Goal: Understand process/instructions: Learn how to perform a task or action

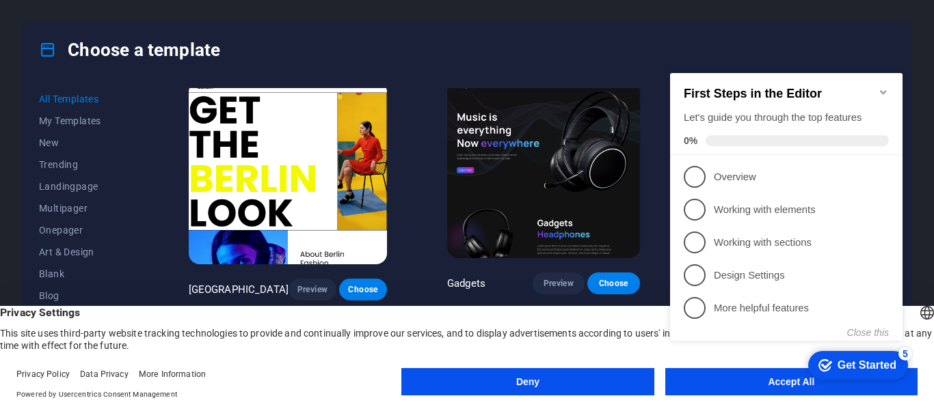
scroll to position [3075, 0]
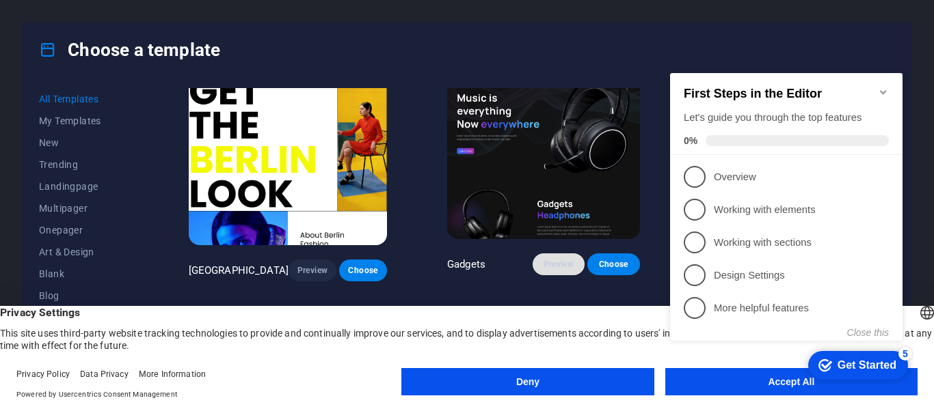
click at [551, 259] on span "Preview" at bounding box center [558, 264] width 30 height 11
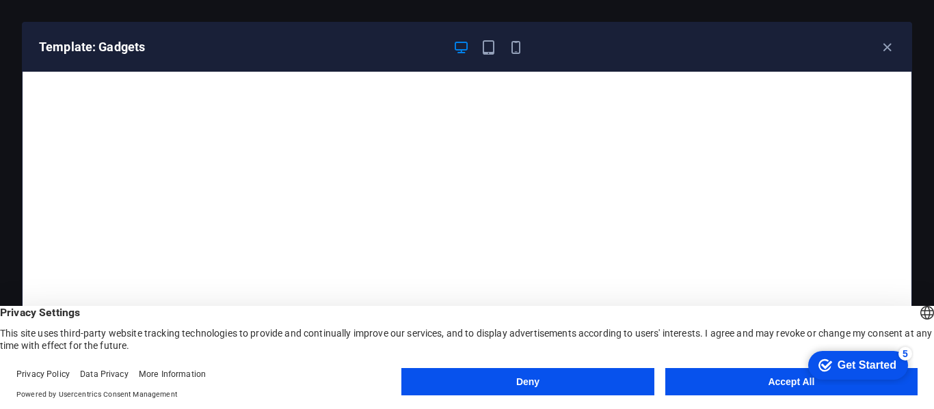
click at [782, 381] on button "Accept All" at bounding box center [791, 381] width 252 height 27
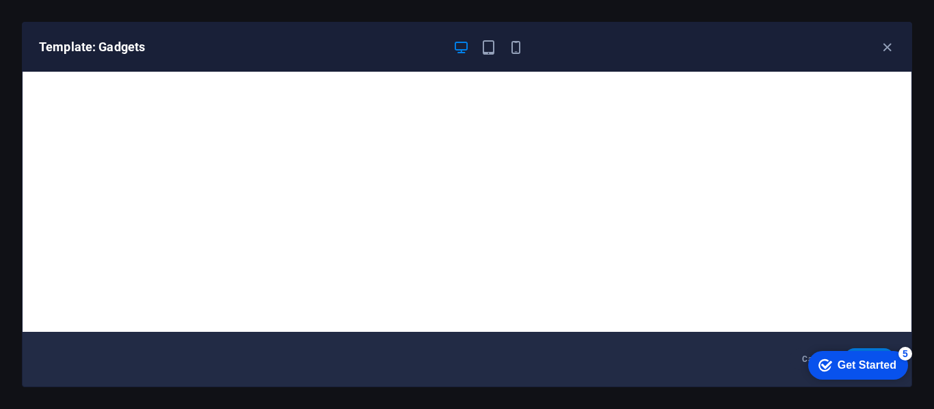
click at [855, 356] on div "checkmark Get Started 5" at bounding box center [858, 365] width 100 height 29
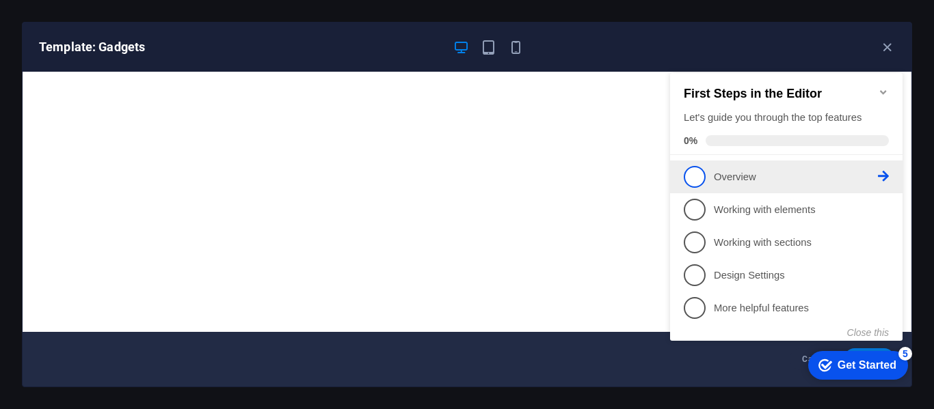
click at [729, 184] on link "1 Overview - incomplete" at bounding box center [785, 177] width 205 height 22
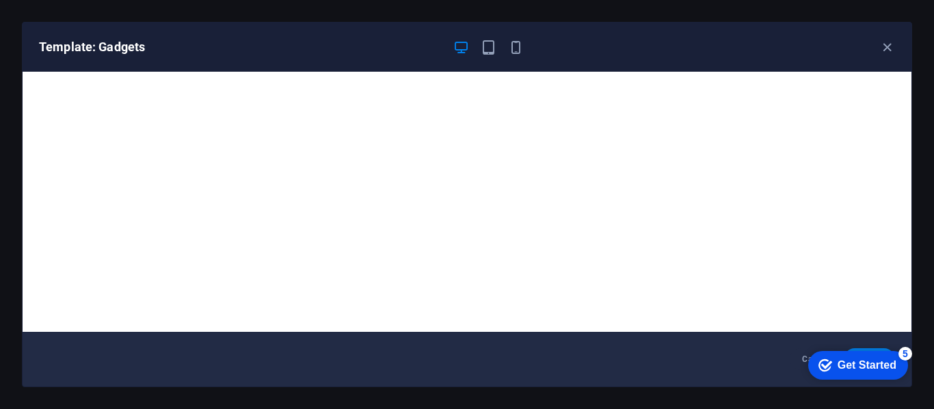
click div "checkmark Get Started 5 First Steps in the Editor Let's guide you through the t…"
click at [875, 351] on div "checkmark Get Started 5" at bounding box center [858, 365] width 100 height 29
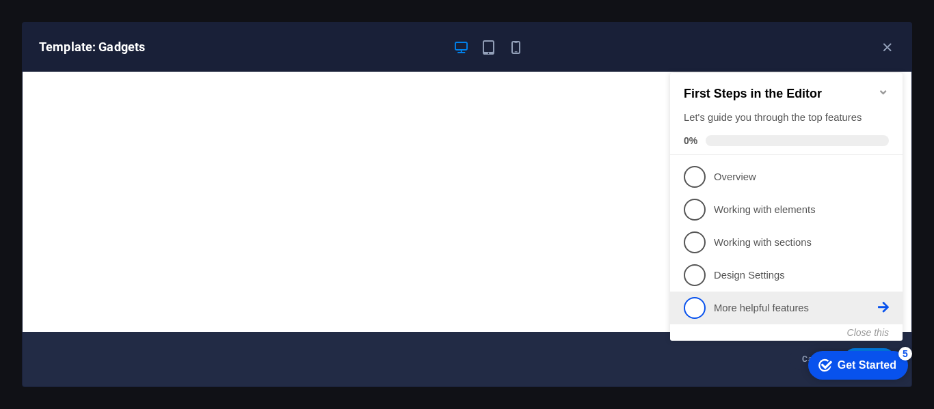
click at [832, 297] on link "5 More helpful features - incomplete" at bounding box center [785, 308] width 205 height 22
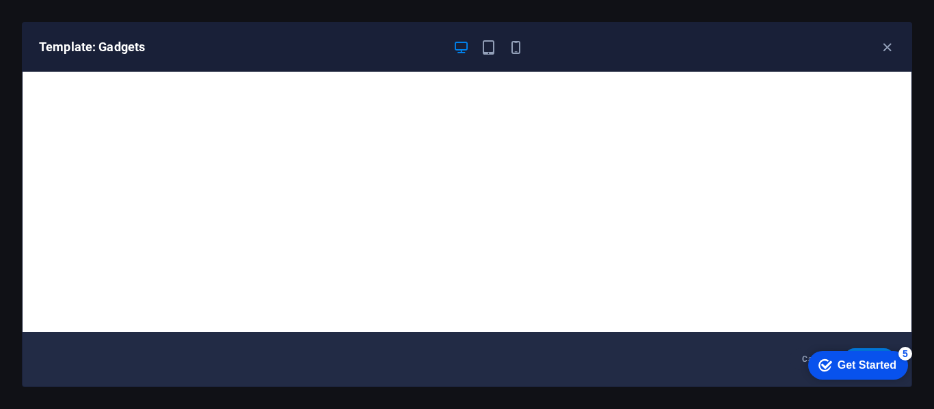
click div "checkmark Get Started 5 First Steps in the Editor Let's guide you through the t…"
click at [890, 357] on div "checkmark Get Started 5" at bounding box center [858, 365] width 100 height 29
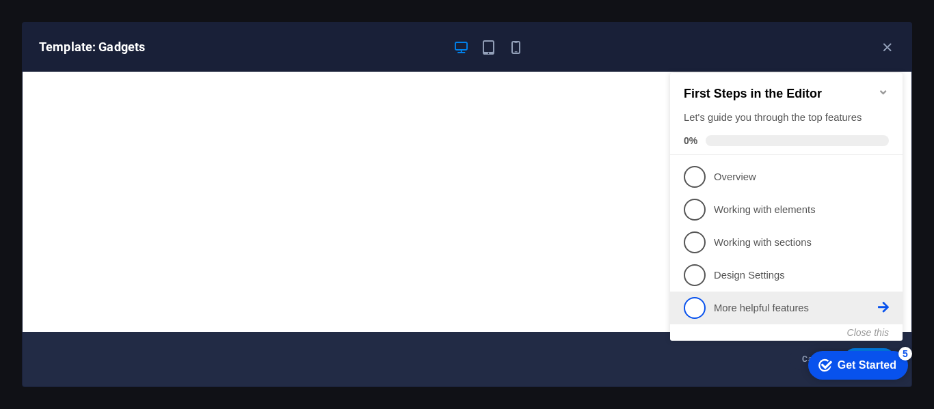
click at [886, 182] on icon at bounding box center [882, 176] width 11 height 11
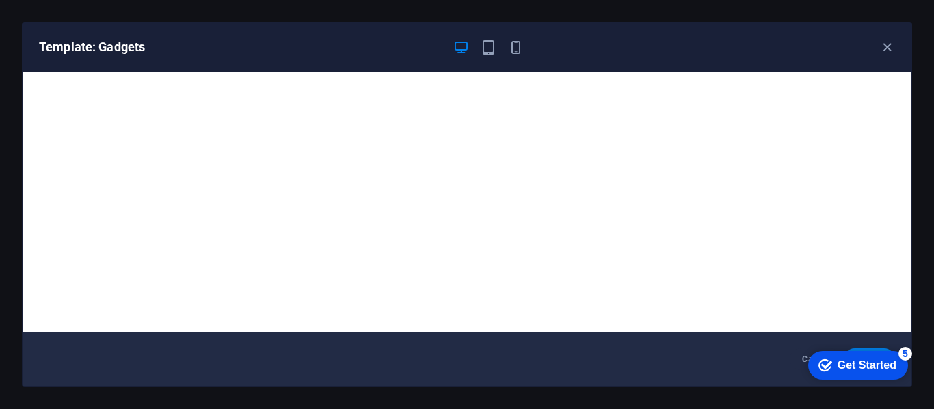
click at [908, 380] on div "checkmark Get Started 5" at bounding box center [858, 365] width 100 height 29
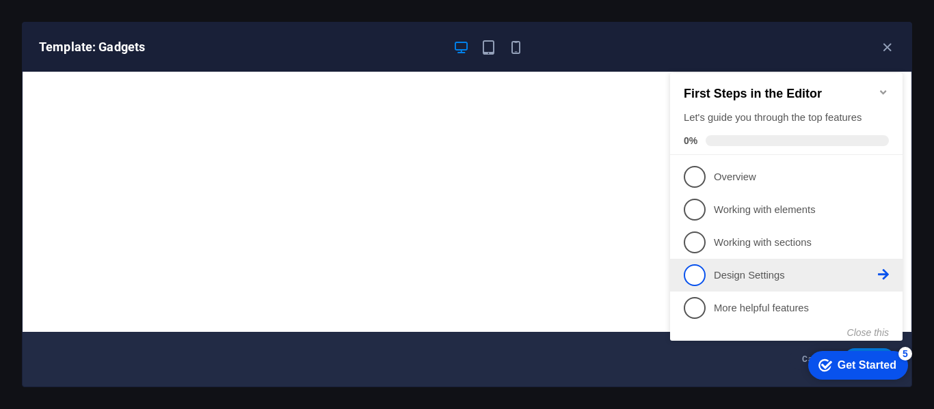
click at [700, 275] on span "4" at bounding box center [694, 275] width 22 height 22
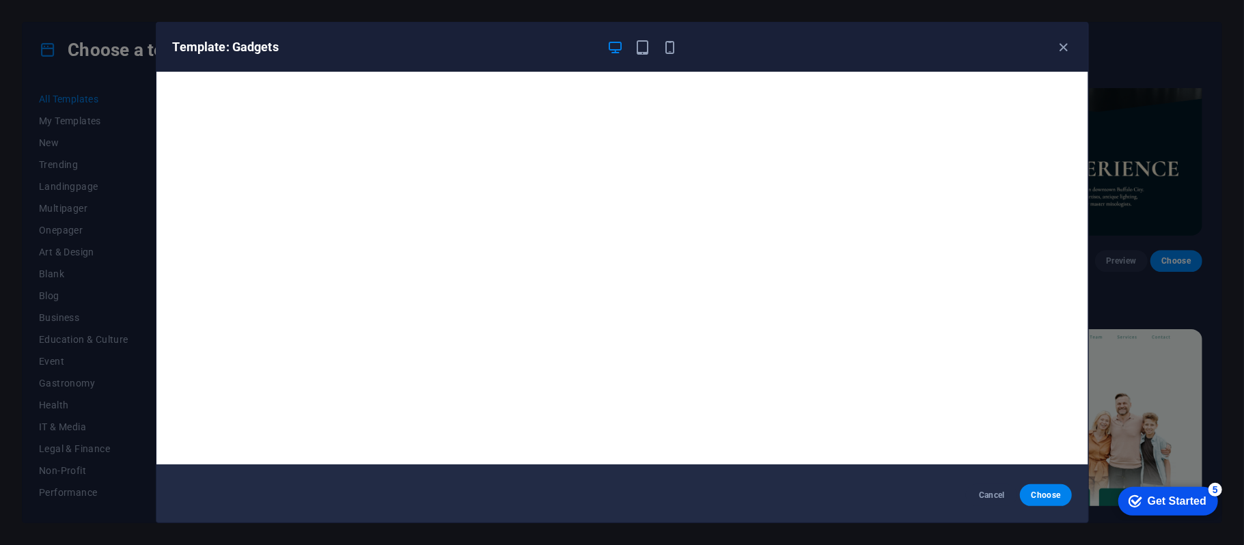
scroll to position [3, 0]
click at [933, 409] on span "Choose" at bounding box center [1045, 495] width 29 height 11
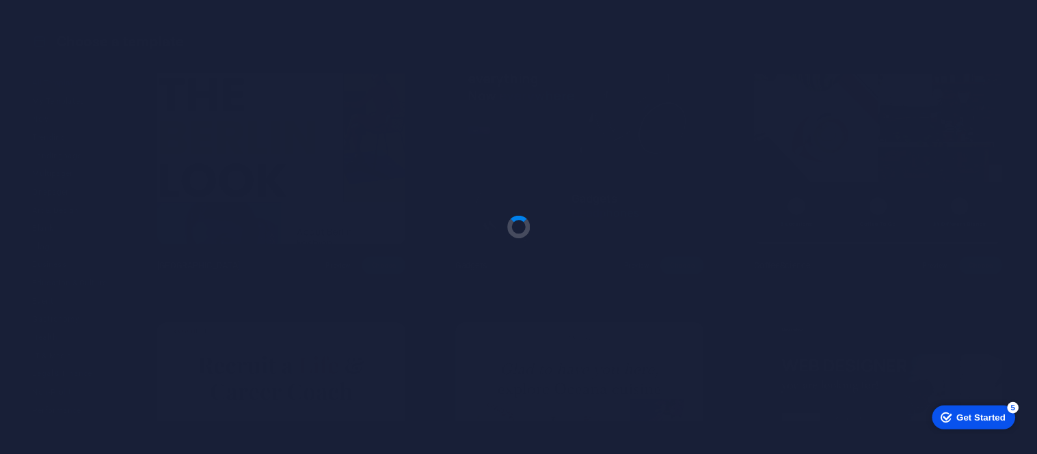
scroll to position [4122, 0]
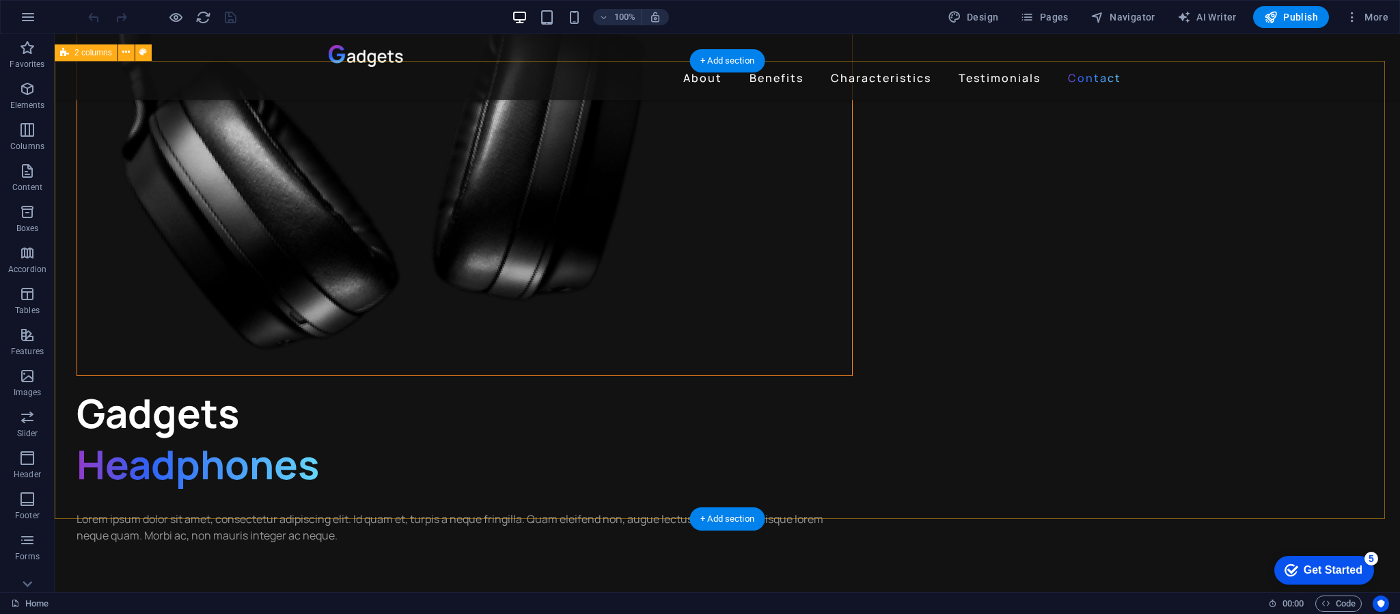
scroll to position [3594, 0]
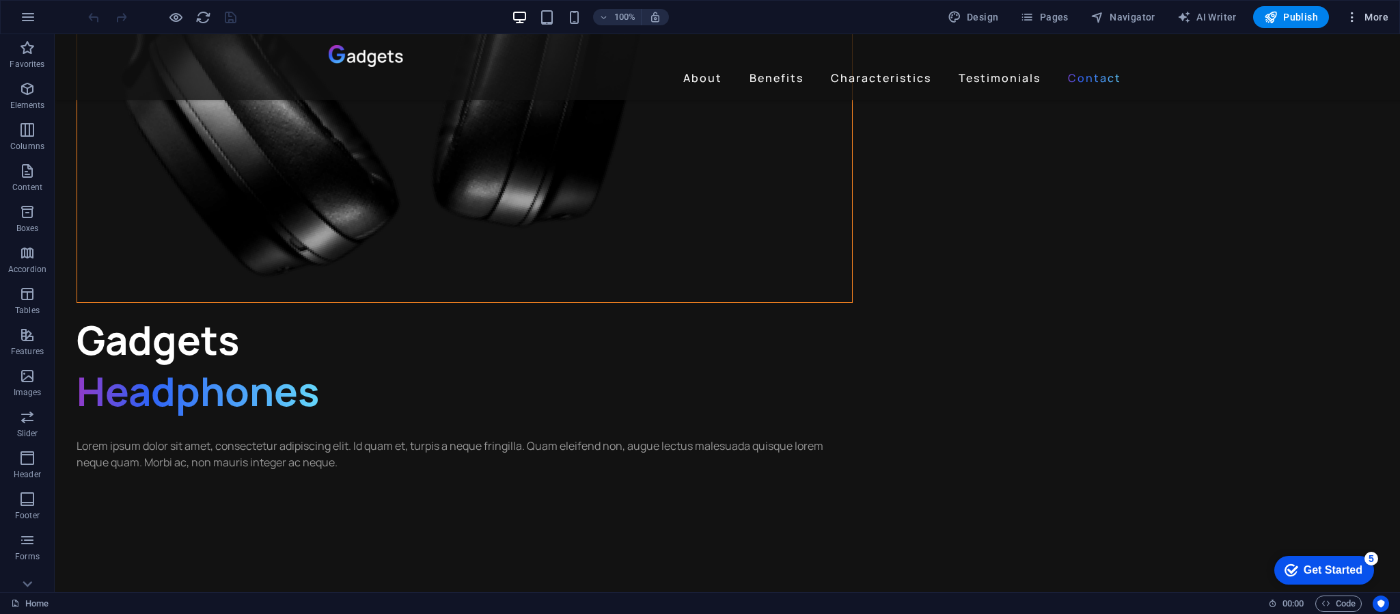
click at [1036, 16] on span "More" at bounding box center [1367, 17] width 43 height 14
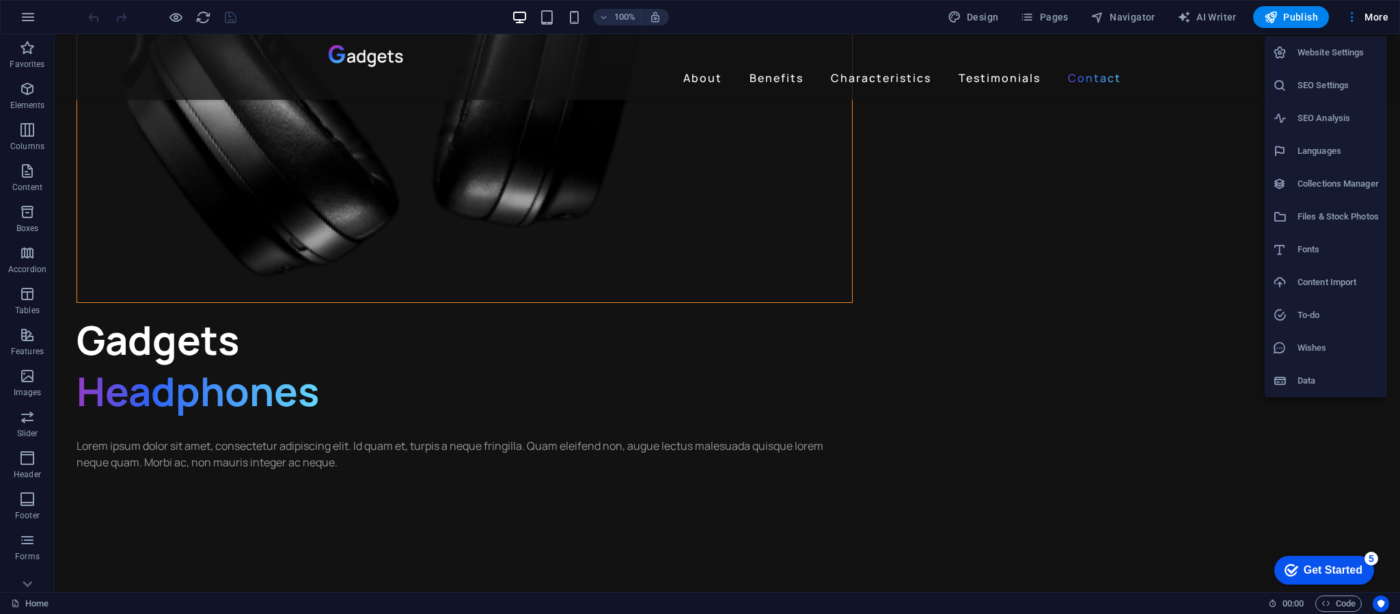
click at [1036, 414] on div at bounding box center [700, 307] width 1400 height 614
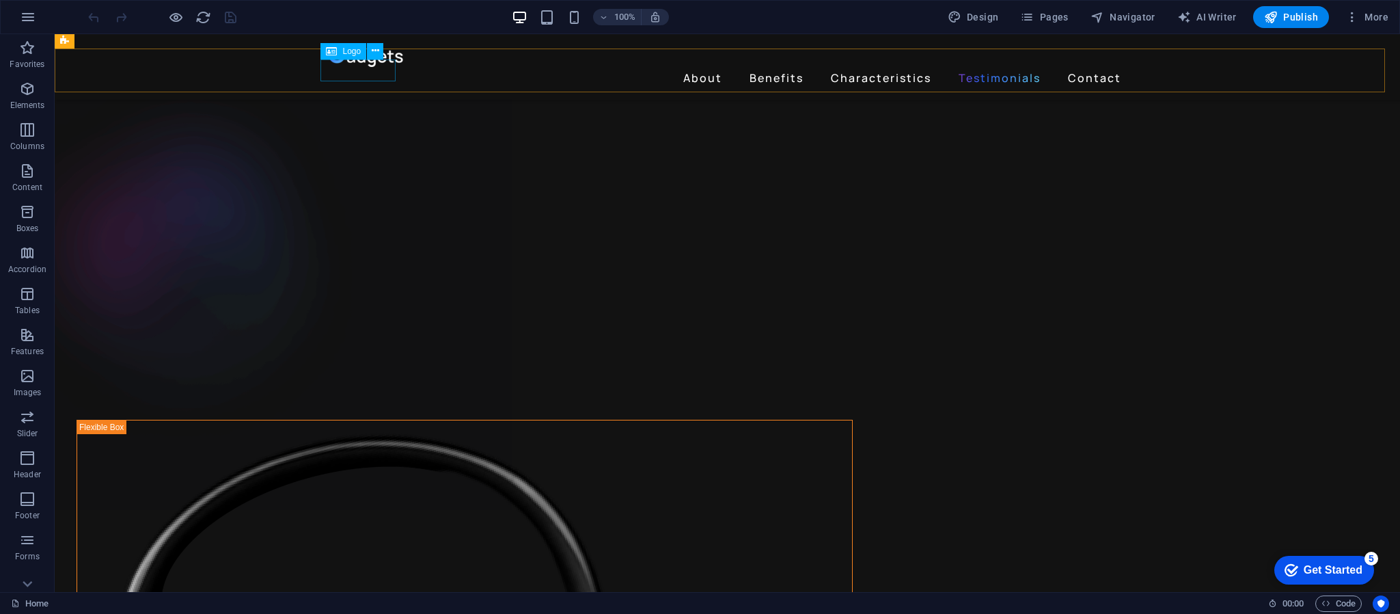
scroll to position [2364, 0]
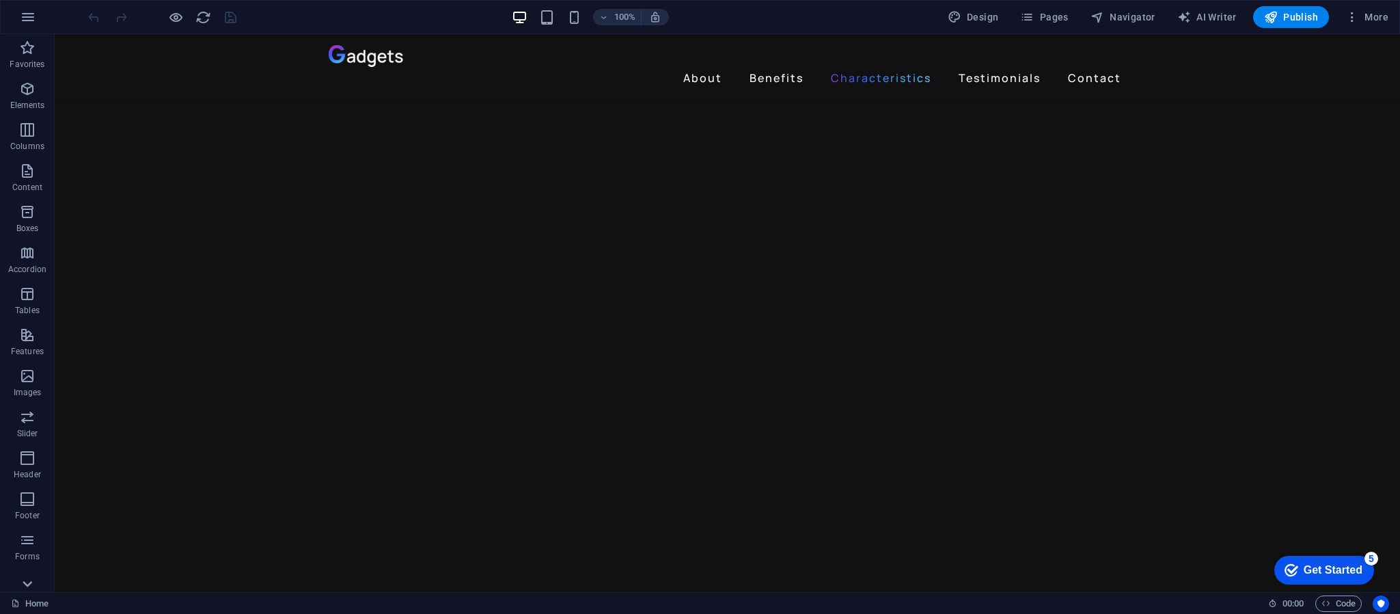
click at [33, 52] on icon at bounding box center [27, 42] width 19 height 19
click at [1036, 19] on span "Publish" at bounding box center [1291, 17] width 54 height 14
